Goal: Information Seeking & Learning: Find specific fact

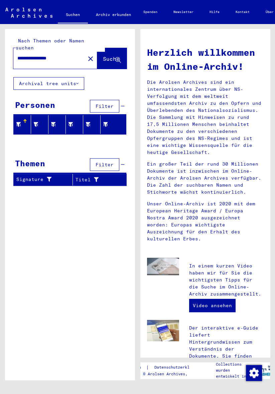
click at [118, 100] on button "Filter" at bounding box center [104, 106] width 29 height 13
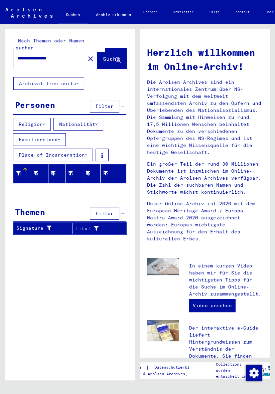
scroll to position [7, 0]
click at [86, 55] on mat-icon "close" at bounding box center [90, 59] width 8 height 8
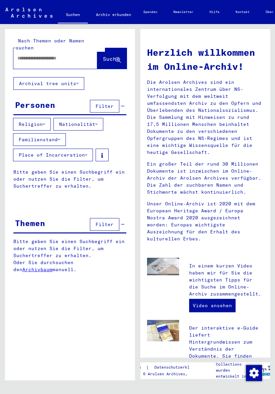
click at [69, 55] on input "text" at bounding box center [47, 58] width 60 height 7
type input "******"
click at [112, 100] on button "Filter" at bounding box center [104, 106] width 29 height 13
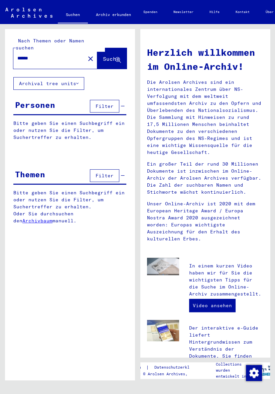
click at [114, 100] on button "Filter" at bounding box center [104, 106] width 29 height 13
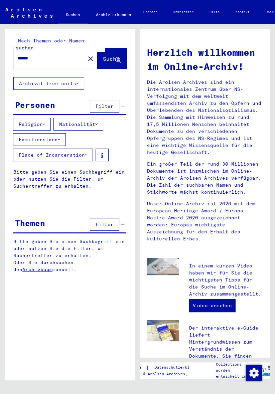
click at [97, 122] on icon at bounding box center [96, 124] width 2 height 5
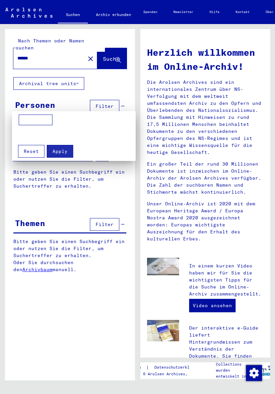
click at [40, 121] on input at bounding box center [36, 119] width 34 height 11
type input "**********"
click at [64, 150] on span "Apply" at bounding box center [59, 151] width 15 height 6
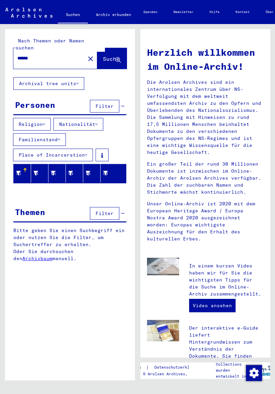
click at [96, 118] on button "Nationalität" at bounding box center [78, 124] width 50 height 13
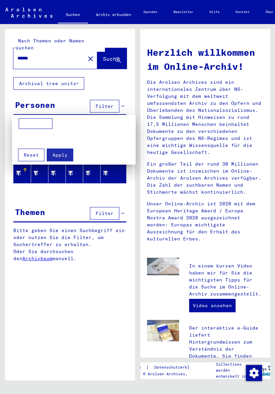
click at [31, 156] on span "Reset" at bounding box center [31, 155] width 15 height 6
